Goal: Information Seeking & Learning: Learn about a topic

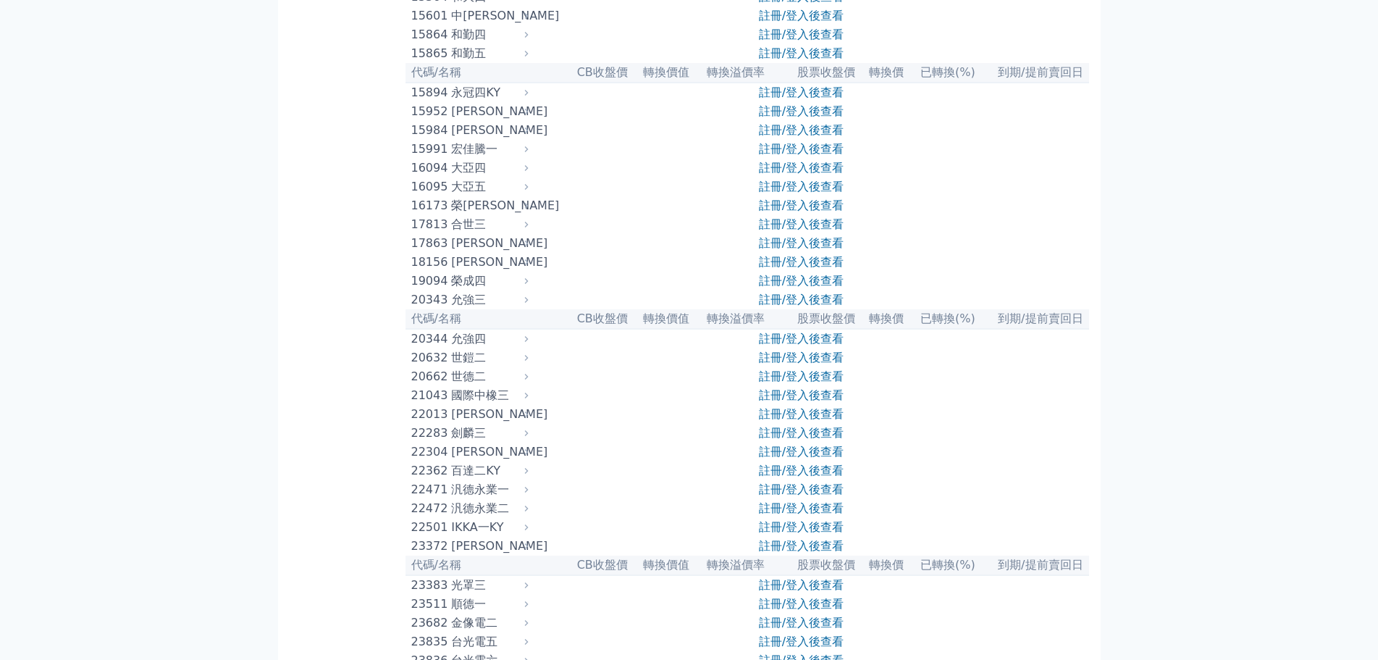
scroll to position [579, 0]
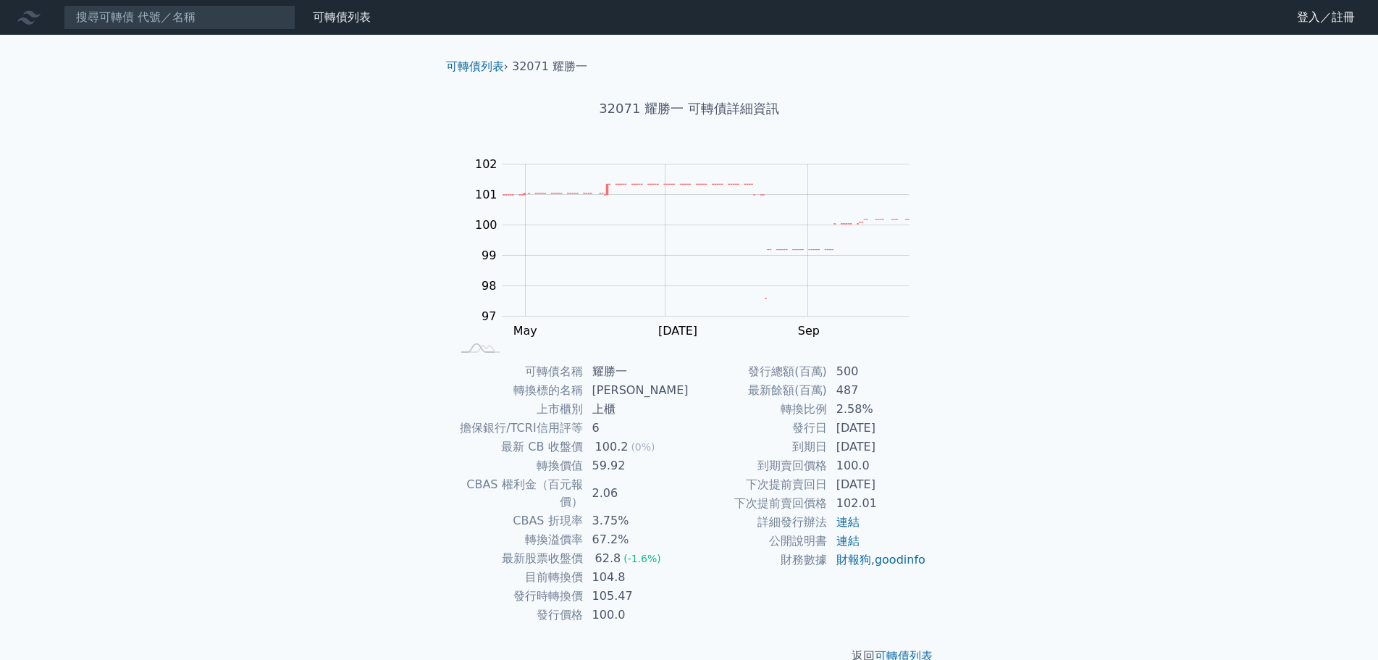
drag, startPoint x: 837, startPoint y: 426, endPoint x: 909, endPoint y: 424, distance: 72.4
click at [909, 424] on td "2024-03-25" at bounding box center [877, 428] width 99 height 19
click at [1084, 560] on div "可轉債列表 財務數據 可轉債列表 財務數據 登入／註冊 登入／註冊 可轉債列表 › 32071 耀勝一 32071 耀勝一 可轉債詳細資訊 Zoom Out …" at bounding box center [689, 344] width 1378 height 688
drag, startPoint x: 838, startPoint y: 430, endPoint x: 912, endPoint y: 432, distance: 73.9
click at [912, 432] on td "2024-03-25" at bounding box center [877, 428] width 99 height 19
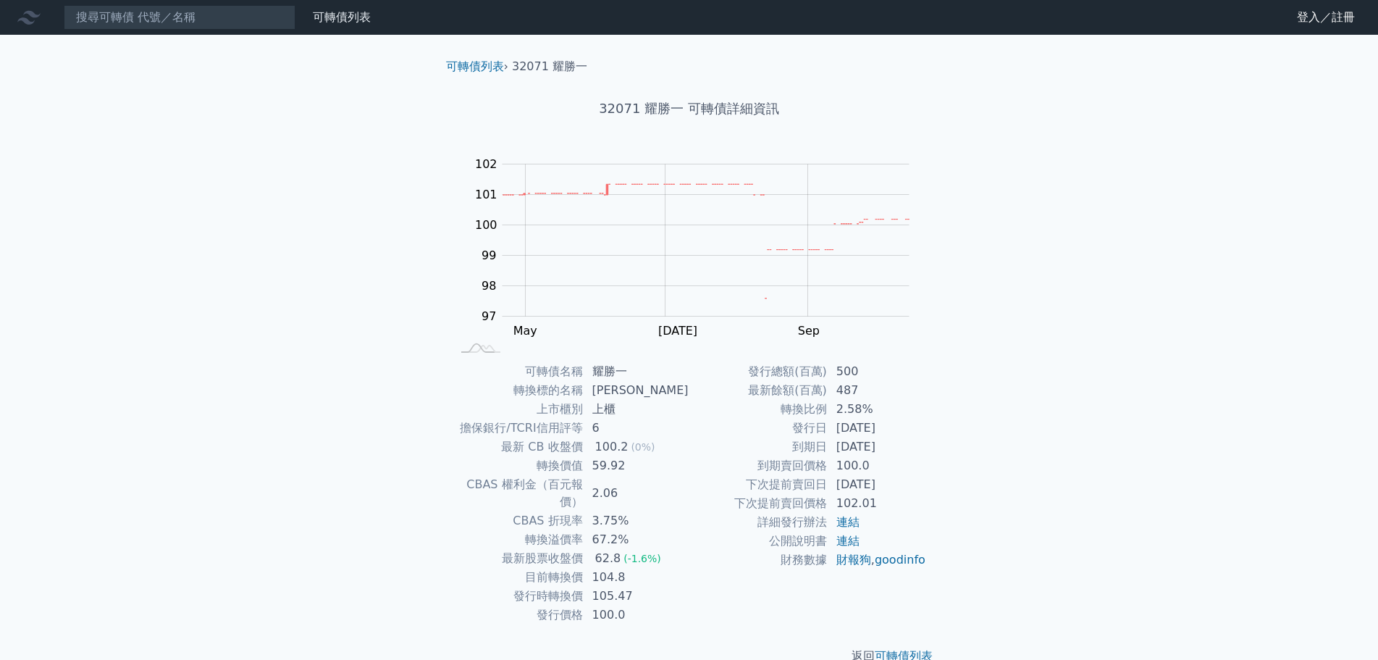
click at [932, 499] on div "可轉債名稱 耀勝一 轉換標的名稱 耀勝 上市櫃別 上櫃 擔保銀行/TCRI信用評等 6 最新 CB 收盤價 100.2 (0%) 轉換價值 59.92 CBA…" at bounding box center [689, 493] width 510 height 262
drag, startPoint x: 829, startPoint y: 449, endPoint x: 934, endPoint y: 449, distance: 105.0
click at [934, 449] on div "可轉債名稱 耀勝一 轉換標的名稱 耀勝 上市櫃別 上櫃 擔保銀行/TCRI信用評等 6 最新 CB 收盤價 100.2 (0%) 轉換價值 59.92 CBA…" at bounding box center [689, 493] width 510 height 262
click at [984, 525] on div "可轉債列表 財務數據 可轉債列表 財務數據 登入／註冊 登入／註冊 可轉債列表 › 32071 耀勝一 32071 耀勝一 可轉債詳細資訊 Zoom Out …" at bounding box center [689, 344] width 1378 height 688
drag, startPoint x: 784, startPoint y: 492, endPoint x: 831, endPoint y: 487, distance: 47.3
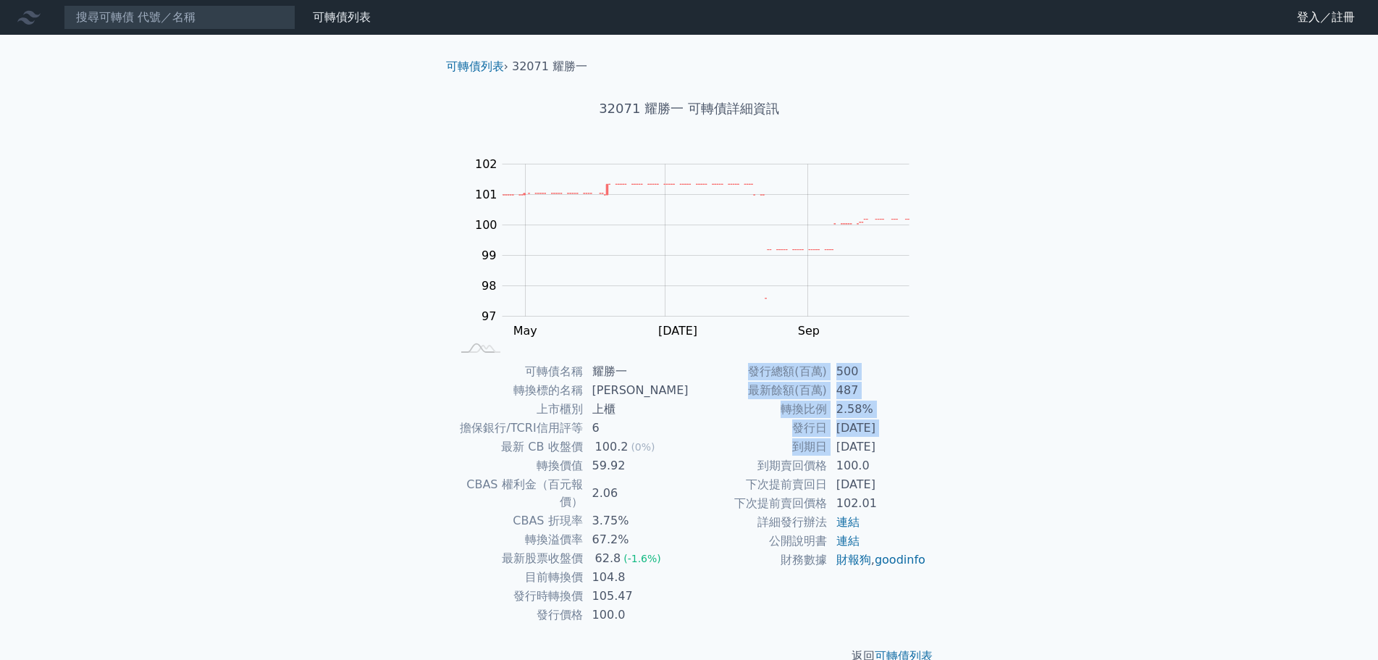
click at [786, 491] on td "下次提前賣回日" at bounding box center [758, 484] width 138 height 19
click at [846, 487] on td "2026-03-25" at bounding box center [877, 484] width 99 height 19
